Goal: Navigation & Orientation: Find specific page/section

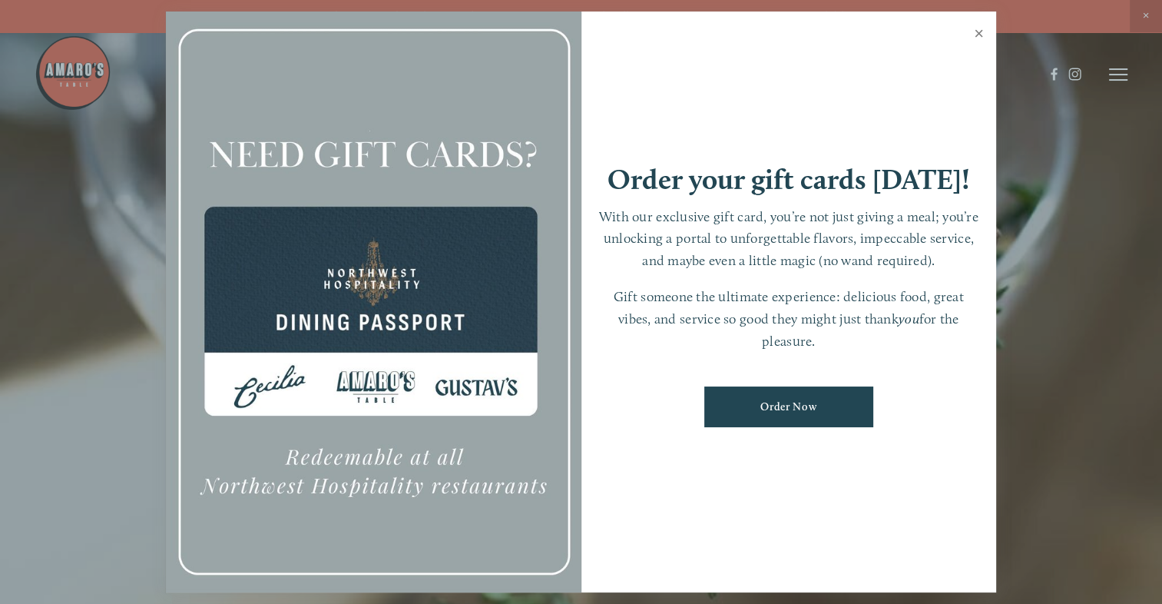
click at [983, 29] on link "Close" at bounding box center [979, 35] width 30 height 43
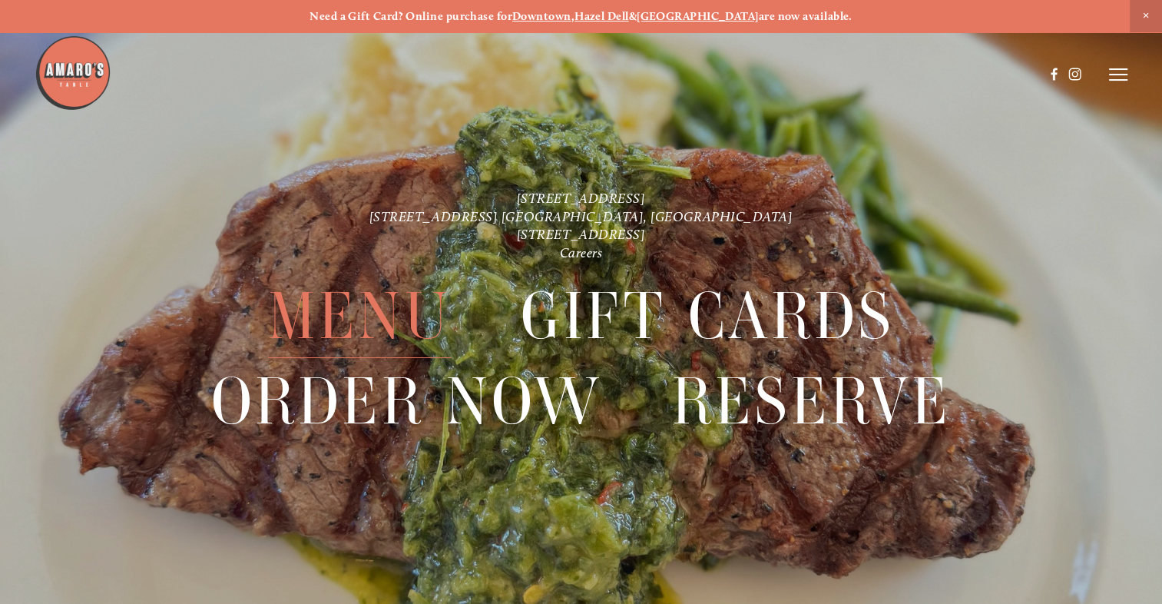
click at [365, 319] on span "Menu" at bounding box center [359, 316] width 183 height 84
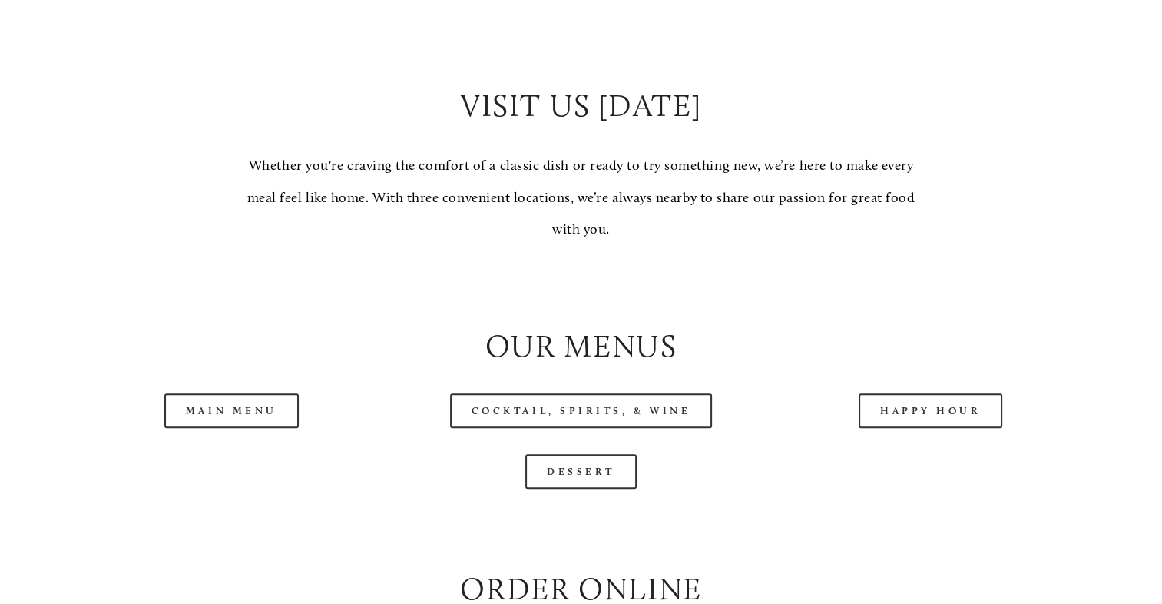
scroll to position [1383, 0]
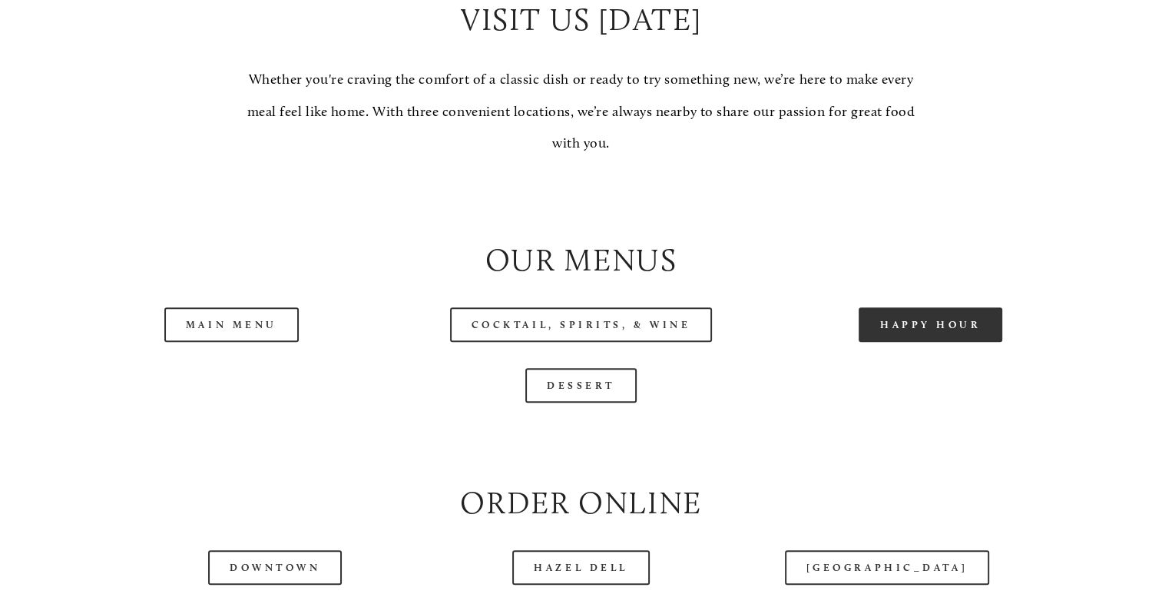
click at [937, 342] on link "Happy Hour" at bounding box center [931, 324] width 144 height 35
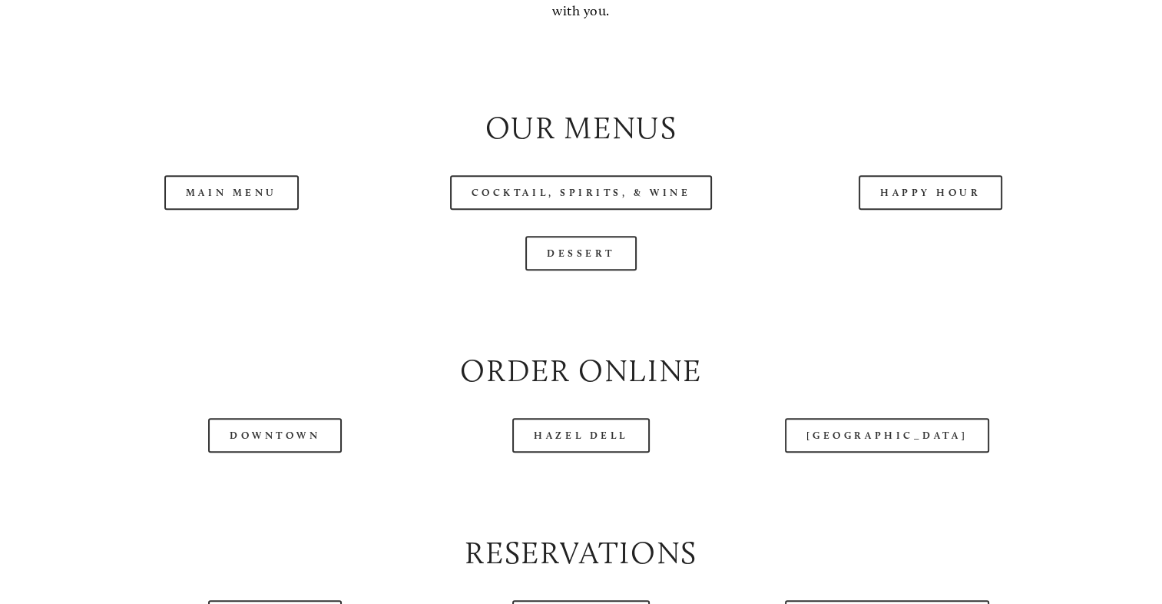
scroll to position [1537, 0]
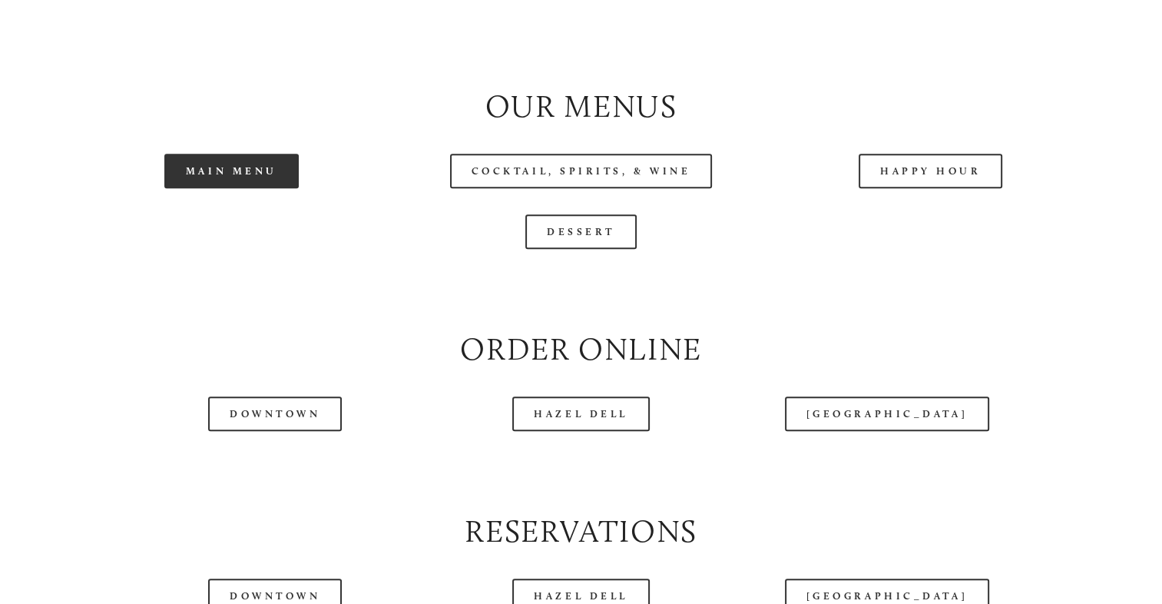
click at [235, 188] on link "Main Menu" at bounding box center [231, 171] width 134 height 35
